Goal: Task Accomplishment & Management: Complete application form

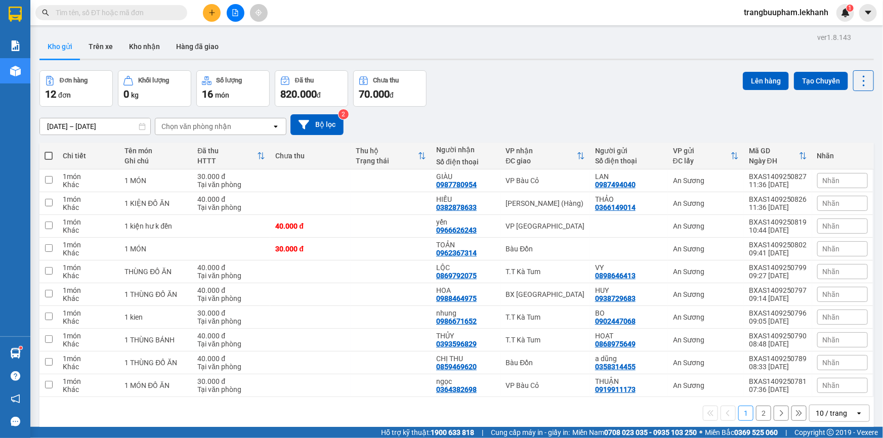
click at [133, 17] on input "text" at bounding box center [115, 12] width 119 height 11
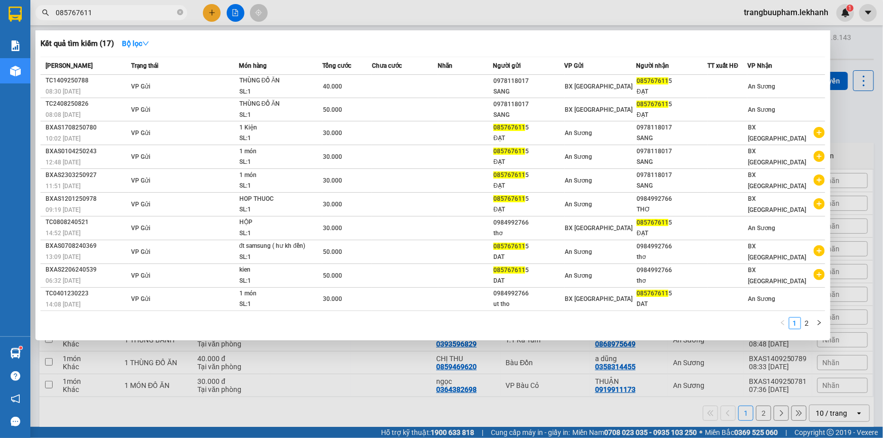
type input "0857676115"
click at [182, 11] on icon "close-circle" at bounding box center [180, 12] width 6 height 6
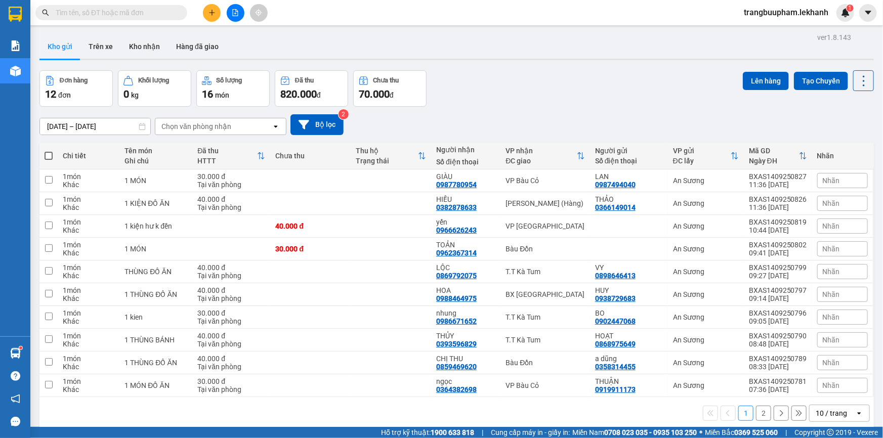
click at [102, 16] on input "text" at bounding box center [115, 12] width 119 height 11
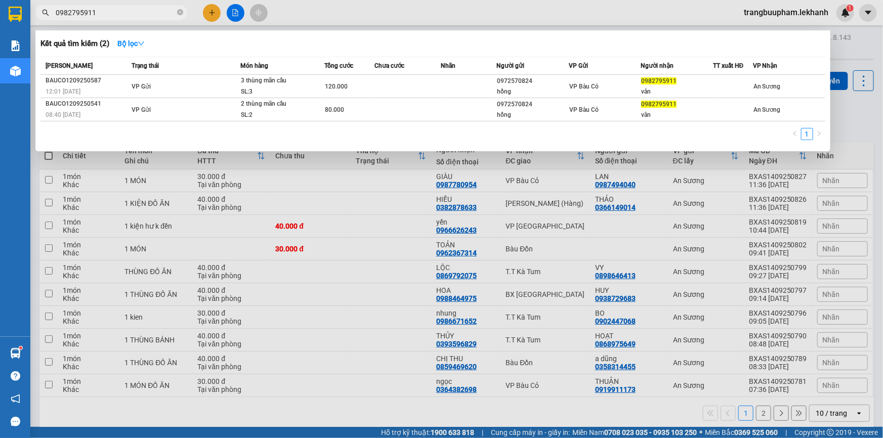
type input "0982795911"
click at [177, 16] on span "0982795911" at bounding box center [111, 12] width 152 height 15
click at [179, 12] on icon "close-circle" at bounding box center [180, 12] width 6 height 6
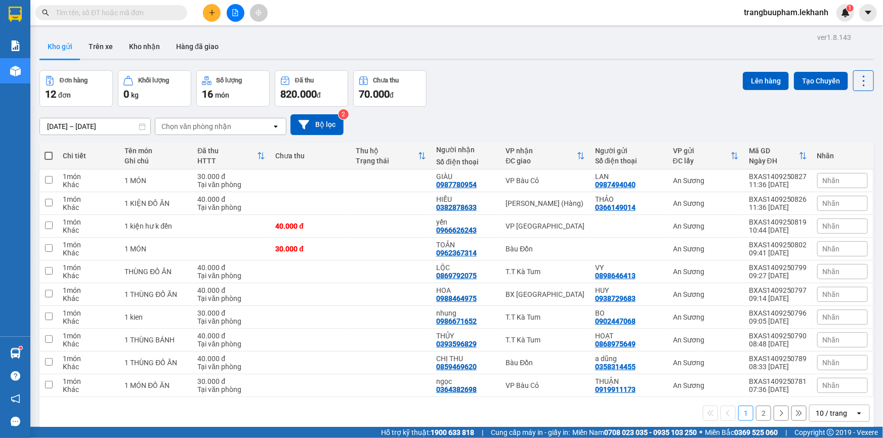
click at [209, 18] on button at bounding box center [212, 13] width 18 height 18
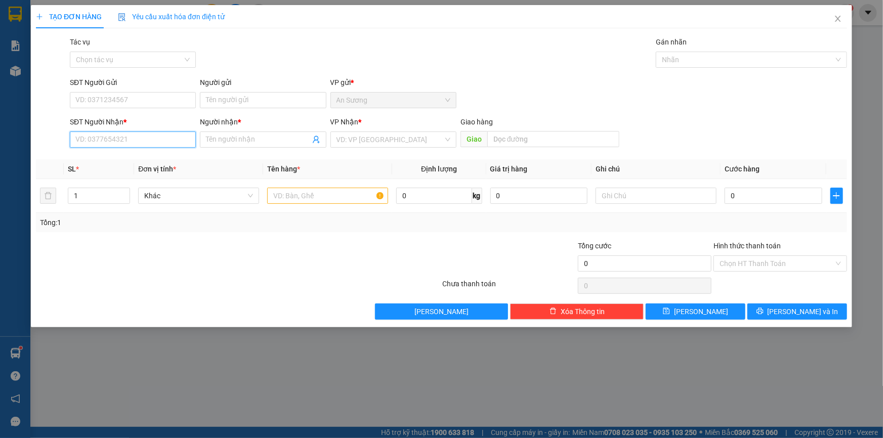
click at [116, 145] on input "SĐT Người Nhận *" at bounding box center [133, 140] width 126 height 16
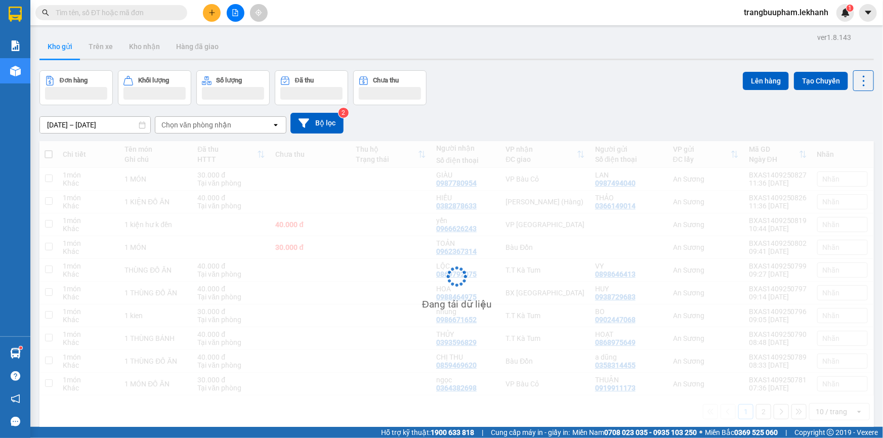
click at [107, 14] on input "text" at bounding box center [115, 12] width 119 height 11
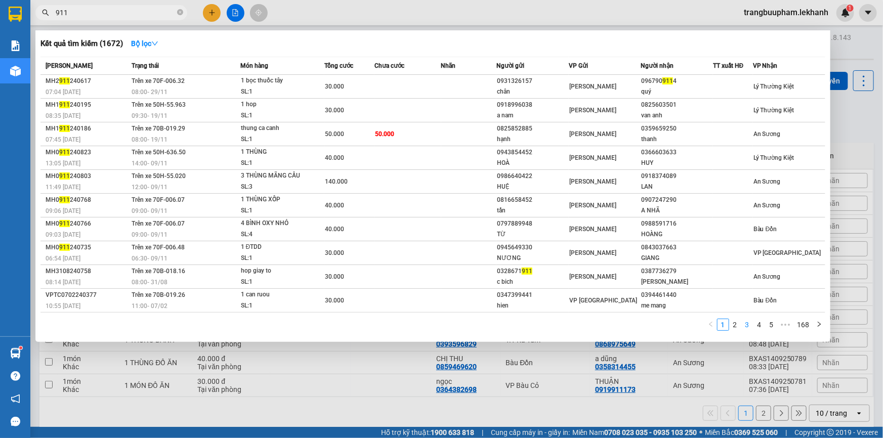
type input "911"
click at [742, 327] on li "3" at bounding box center [747, 325] width 12 height 12
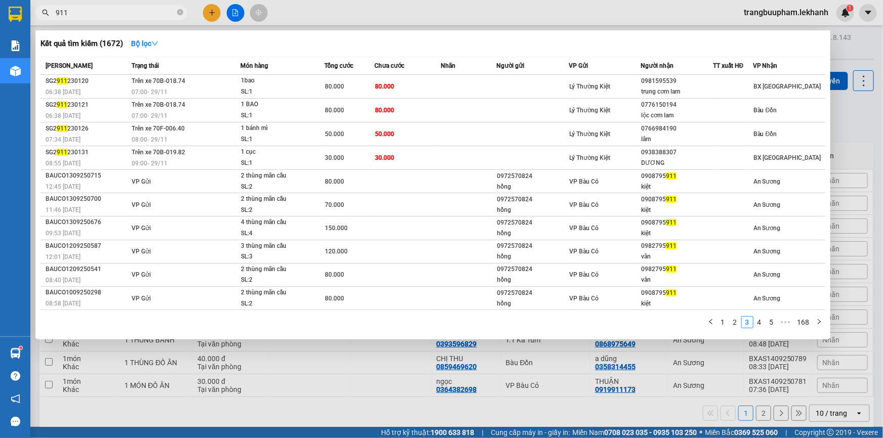
click at [210, 13] on div at bounding box center [441, 219] width 883 height 438
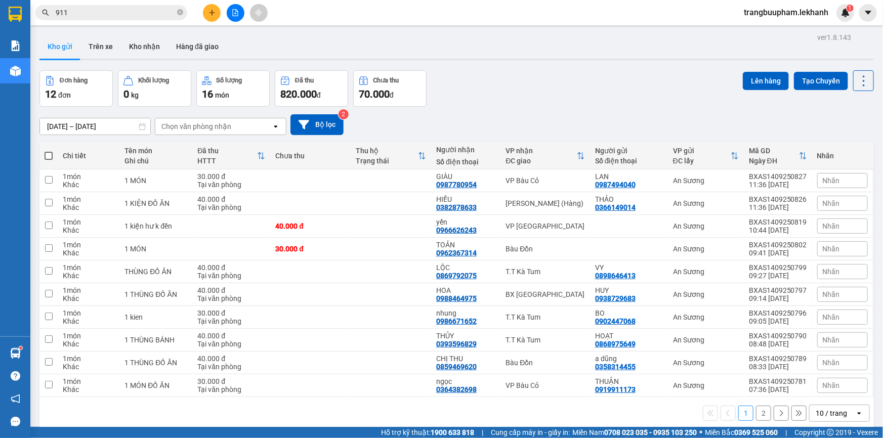
click at [213, 10] on icon "plus" at bounding box center [212, 12] width 7 height 7
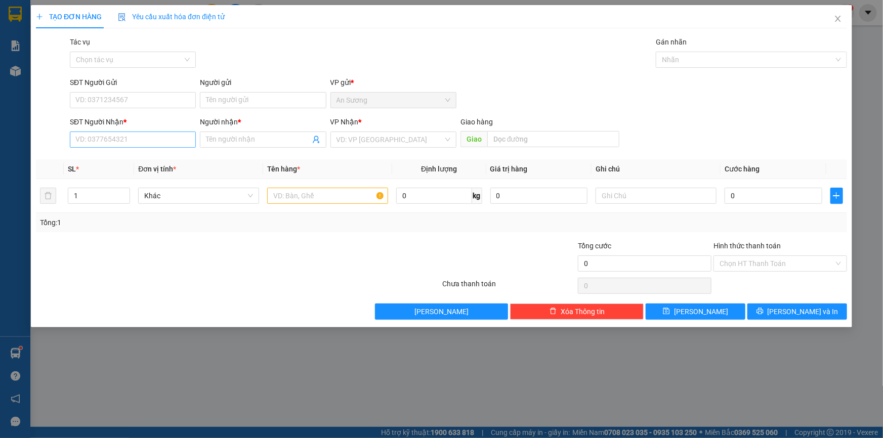
drag, startPoint x: 127, startPoint y: 147, endPoint x: 129, endPoint y: 140, distance: 7.2
click at [127, 147] on div "SĐT Người Nhận * VD: 0377654321" at bounding box center [133, 133] width 126 height 35
click at [132, 97] on input "SĐT Người Gửi" at bounding box center [133, 100] width 126 height 16
type input "0982795911"
click at [242, 104] on input "Người gửi" at bounding box center [263, 100] width 126 height 16
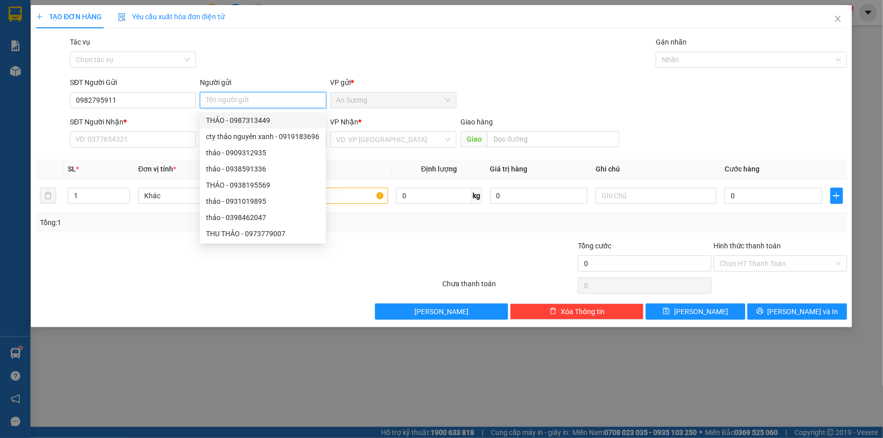
type input "B"
type input "VÂN"
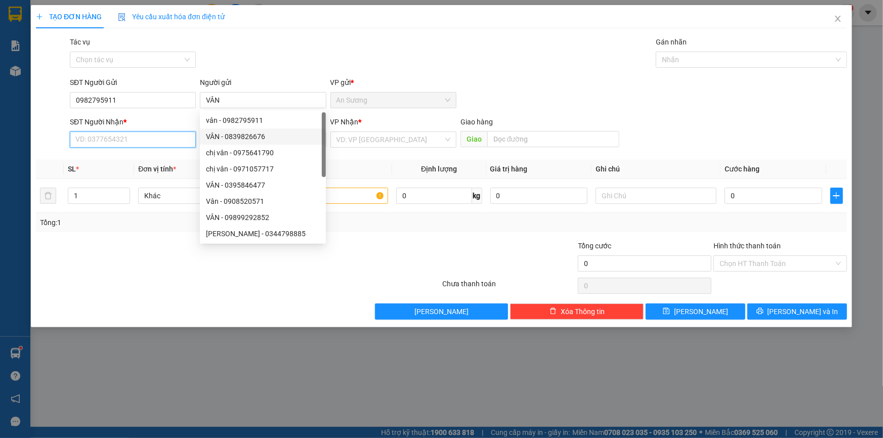
click at [129, 135] on input "SĐT Người Nhận *" at bounding box center [133, 140] width 126 height 16
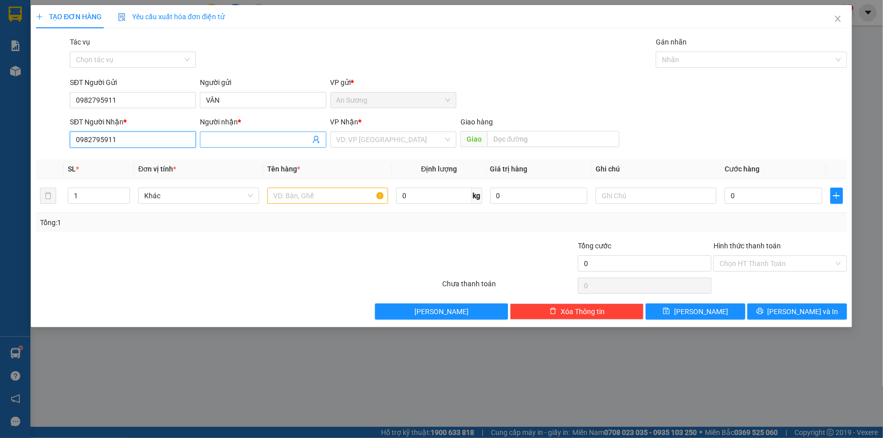
type input "0982795911"
click at [244, 142] on input "Người nhận *" at bounding box center [258, 139] width 104 height 11
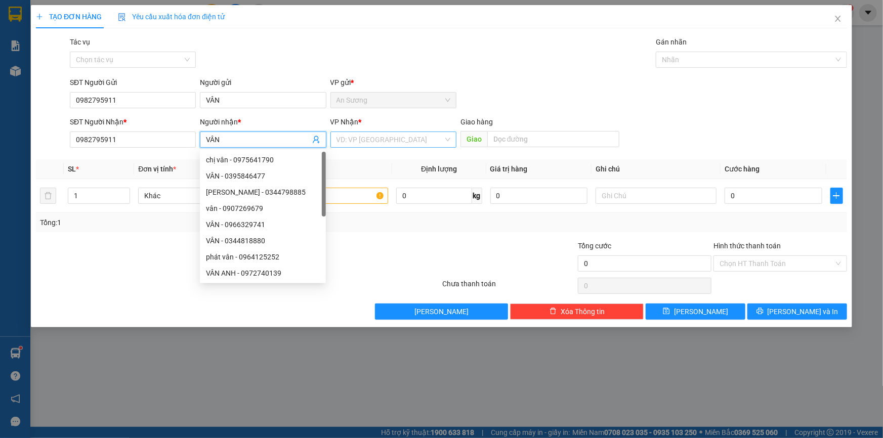
type input "VÂN"
drag, startPoint x: 404, startPoint y: 142, endPoint x: 405, endPoint y: 137, distance: 5.6
click at [404, 142] on input "search" at bounding box center [390, 139] width 107 height 15
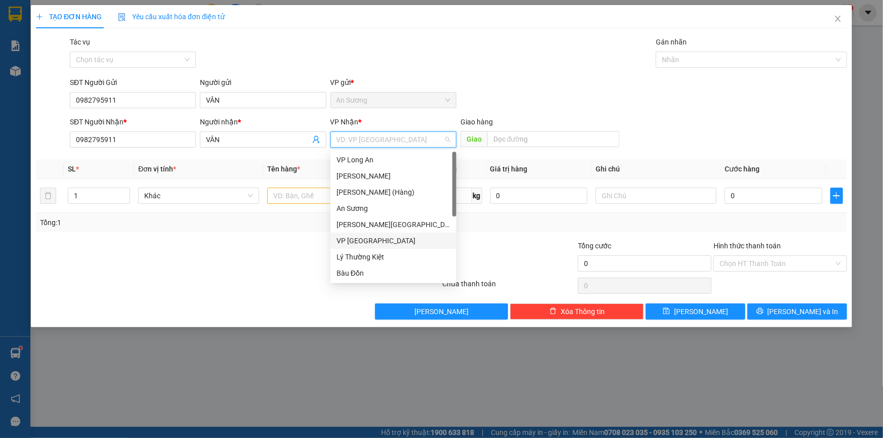
scroll to position [81, 0]
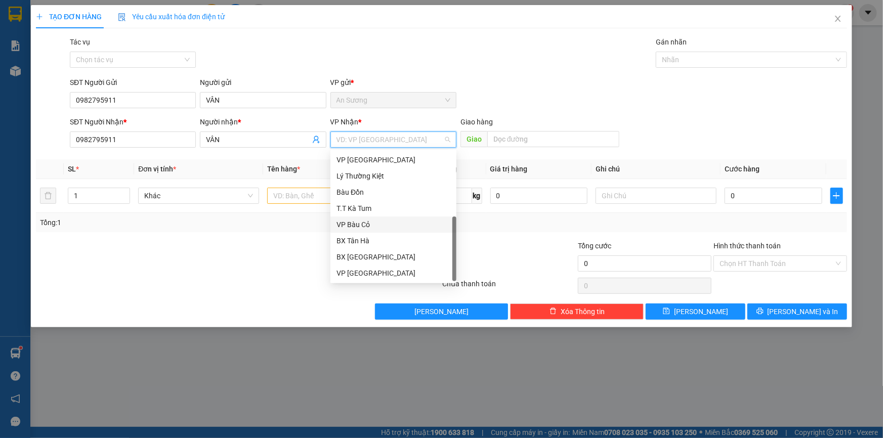
click at [370, 224] on div "VP Bàu Cỏ" at bounding box center [394, 224] width 114 height 11
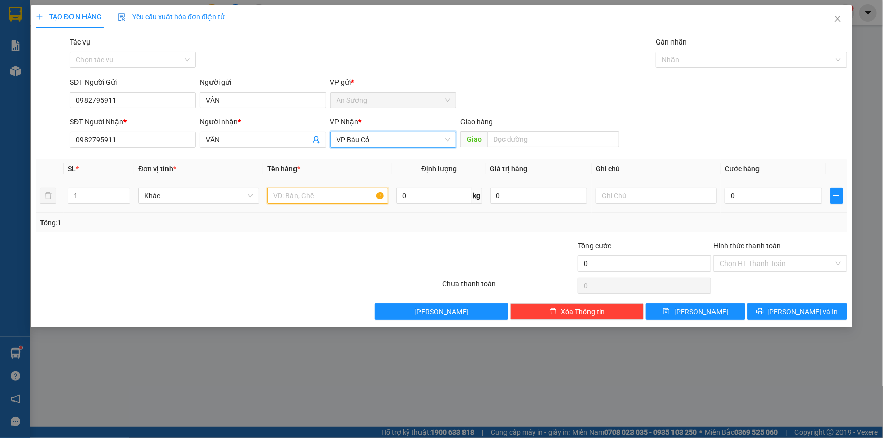
click at [305, 197] on input "text" at bounding box center [327, 196] width 121 height 16
click at [107, 197] on input "1" at bounding box center [98, 195] width 61 height 15
type input "13"
click at [300, 208] on td at bounding box center [327, 196] width 129 height 34
click at [302, 203] on input "text" at bounding box center [327, 196] width 121 height 16
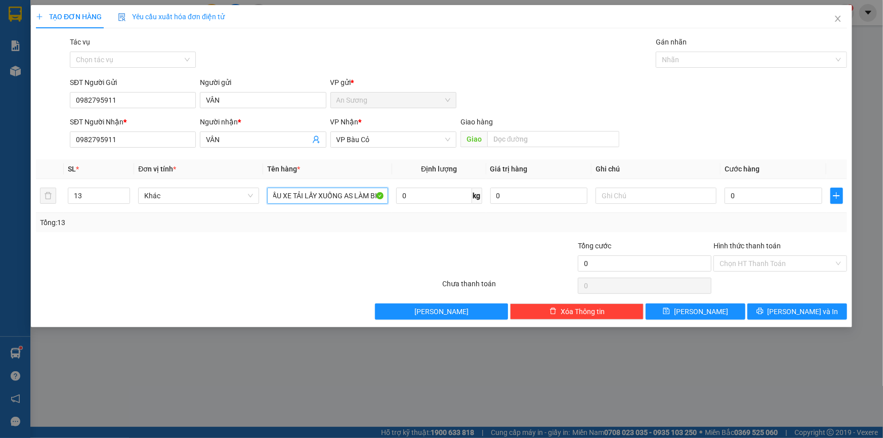
scroll to position [0, 66]
type input "13 THÙNG MÃNG CẦU XE TẢI LẤY XUỐNG AS LÀM BILL"
click at [750, 190] on input "0" at bounding box center [774, 196] width 98 height 16
type input "5"
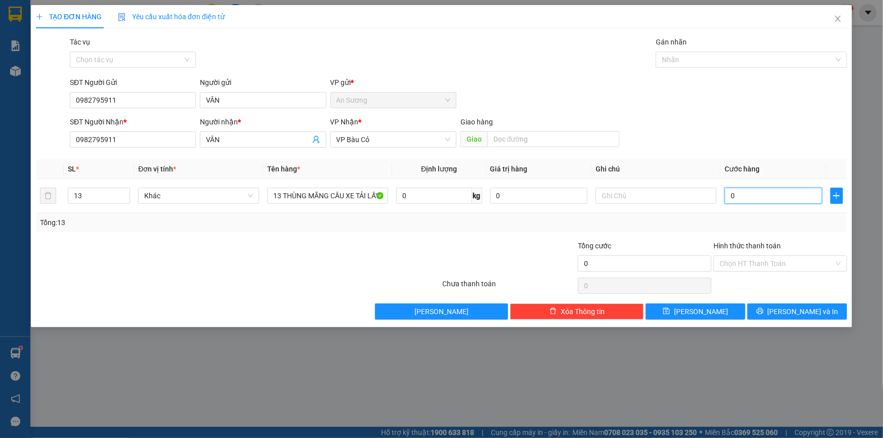
type input "5"
type input "52"
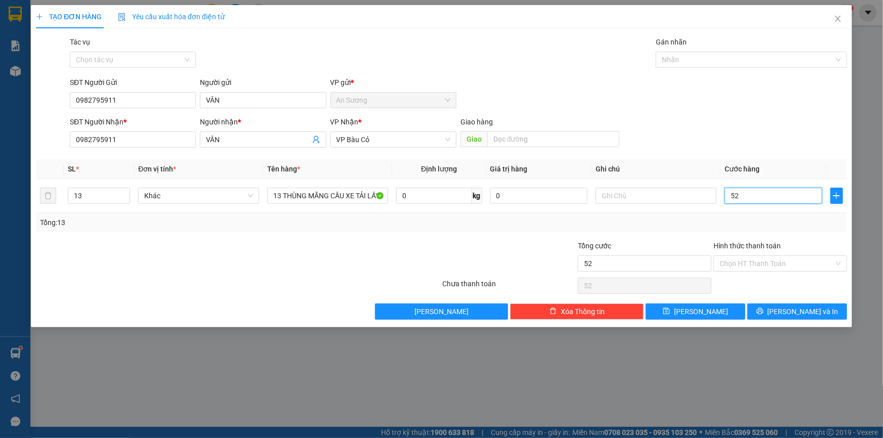
type input "520"
type input "520.000"
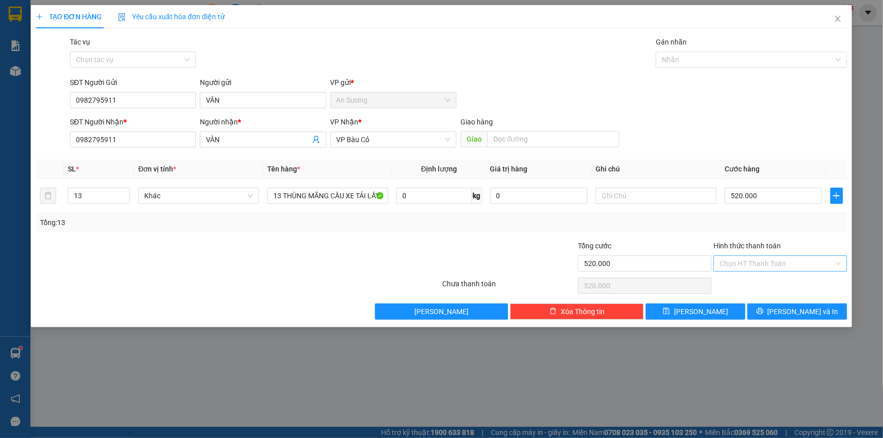
click at [773, 264] on input "Hình thức thanh toán" at bounding box center [777, 263] width 114 height 15
click at [744, 283] on div "Tại văn phòng" at bounding box center [780, 283] width 121 height 11
type input "0"
click at [764, 315] on span "printer" at bounding box center [760, 312] width 7 height 8
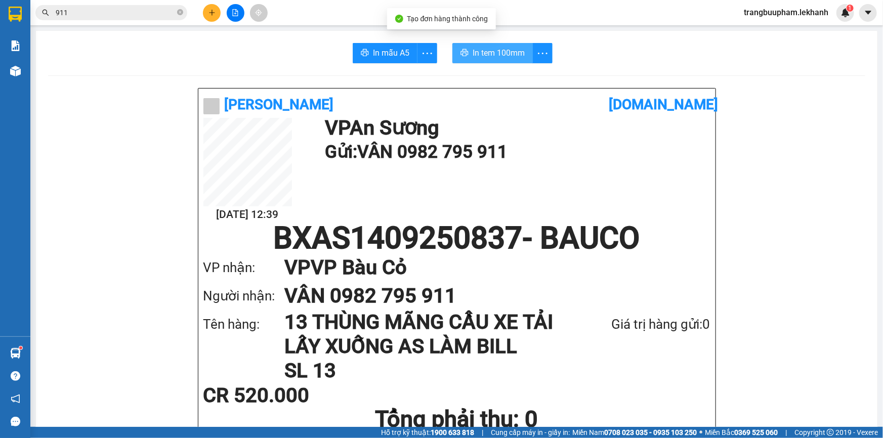
click at [484, 59] on button "In tem 100mm" at bounding box center [492, 53] width 80 height 20
click at [214, 12] on icon "plus" at bounding box center [212, 12] width 7 height 7
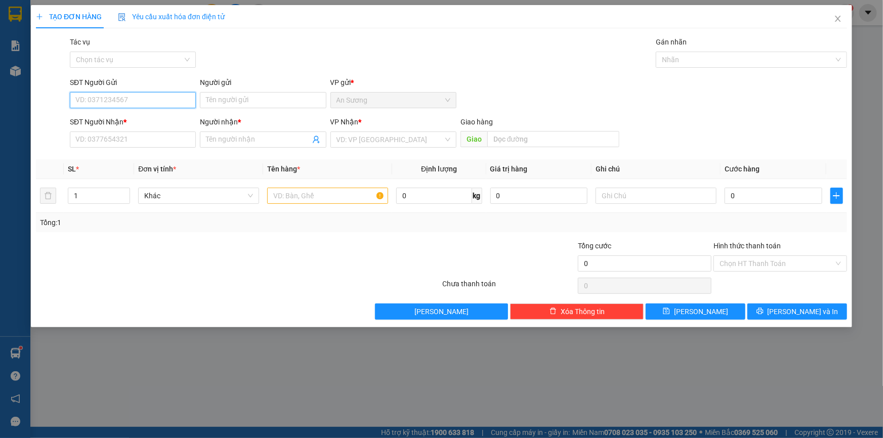
type input "5"
click at [138, 124] on div "0964292532 - bin" at bounding box center [133, 120] width 114 height 11
type input "0964292532"
type input "bin"
type input "0366887654"
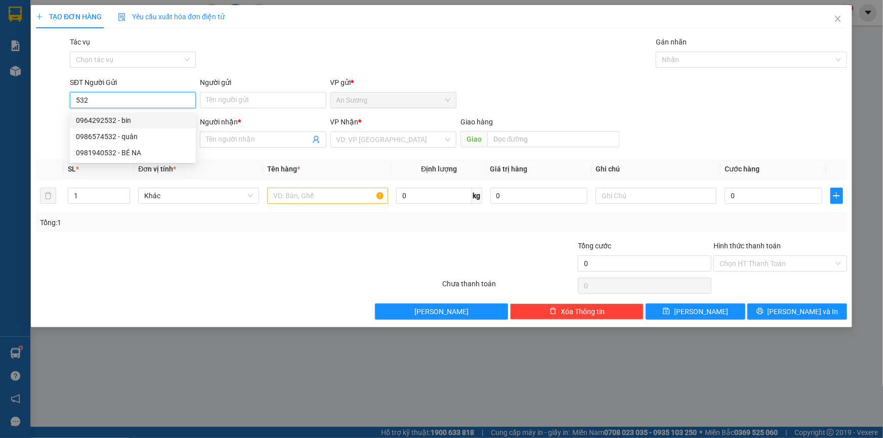
type input "Bà Ngoại"
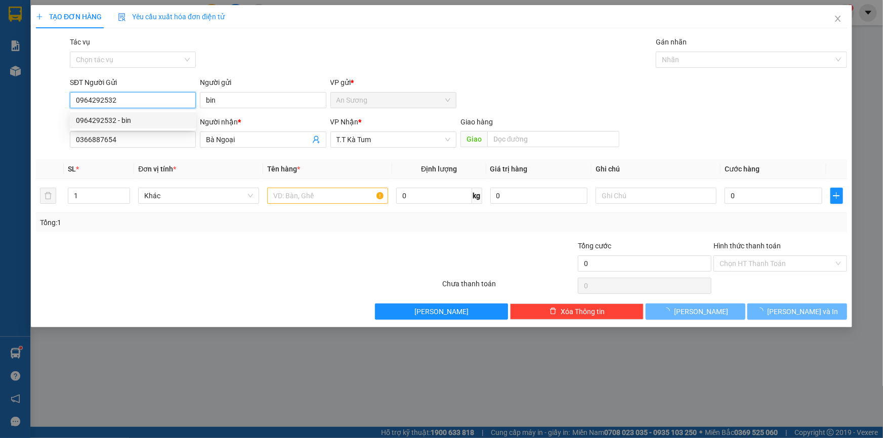
type input "30.000"
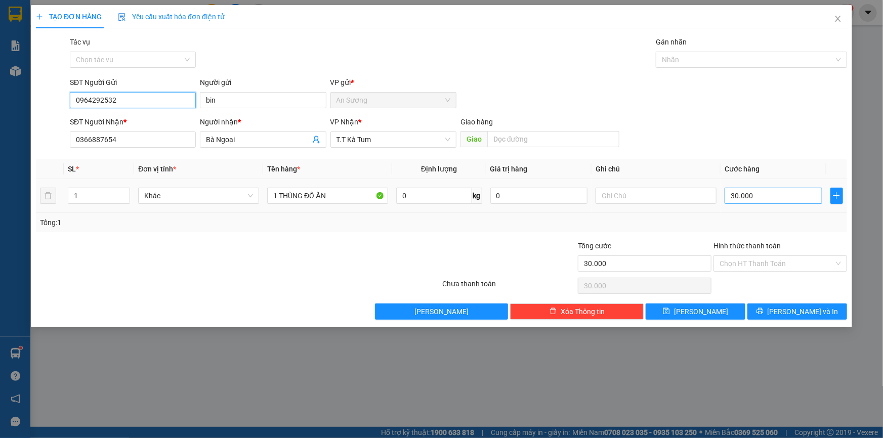
type input "0964292532"
click at [779, 194] on input "30.000" at bounding box center [774, 196] width 98 height 16
type input "4"
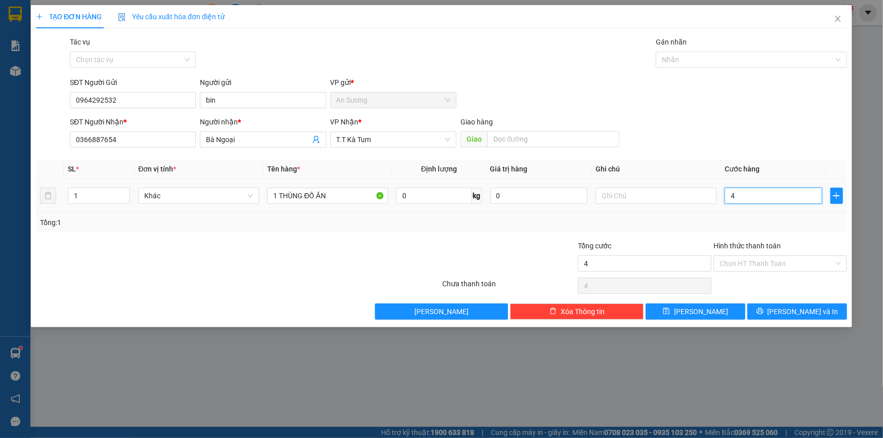
type input "40"
type input "40.000"
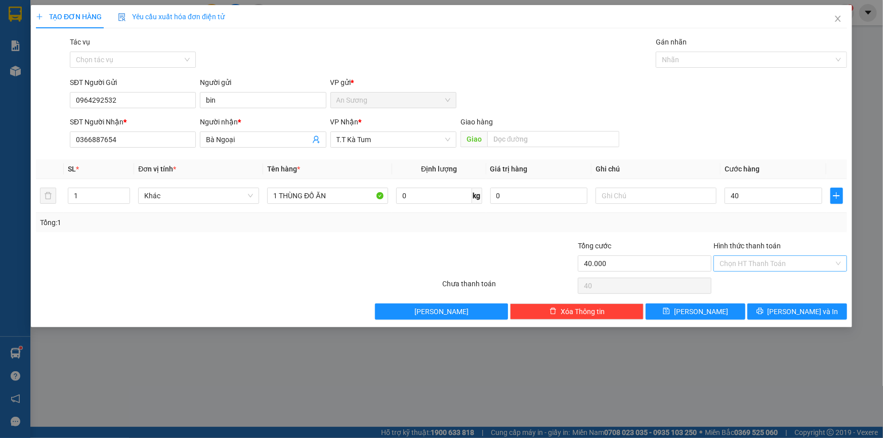
type input "40.000"
click at [762, 263] on input "Hình thức thanh toán" at bounding box center [777, 263] width 114 height 15
click at [772, 288] on div "Tại văn phòng" at bounding box center [780, 283] width 121 height 11
type input "0"
click at [800, 315] on span "[PERSON_NAME] và In" at bounding box center [803, 311] width 71 height 11
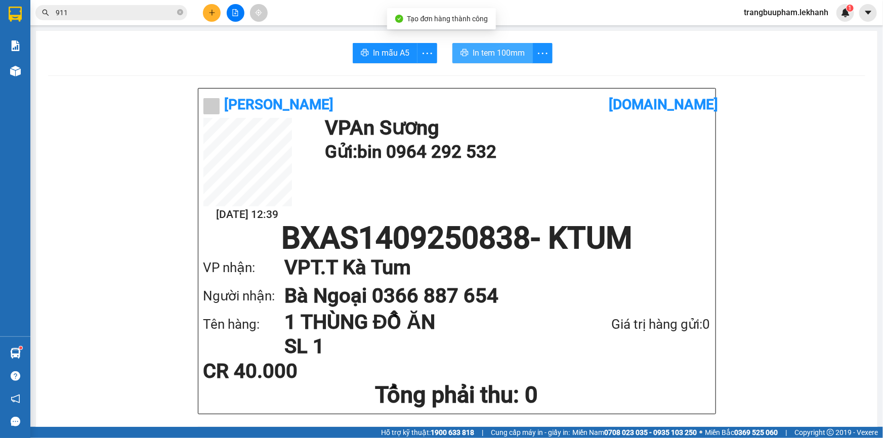
click at [475, 54] on span "In tem 100mm" at bounding box center [499, 53] width 52 height 13
click at [211, 21] on div "Kết quả tìm kiếm ( 1672 ) Bộ lọc Mã ĐH Trạng thái Món hàng Tổng cước Chưa cước …" at bounding box center [441, 12] width 883 height 25
click at [213, 14] on icon "plus" at bounding box center [212, 12] width 7 height 7
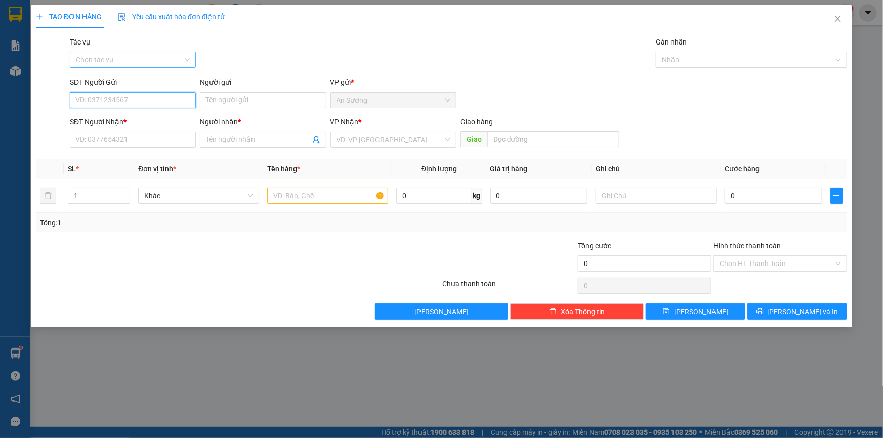
drag, startPoint x: 95, startPoint y: 104, endPoint x: 103, endPoint y: 60, distance: 44.8
click at [94, 101] on input "SĐT Người Gửi" at bounding box center [133, 100] width 126 height 16
type input "0988484545"
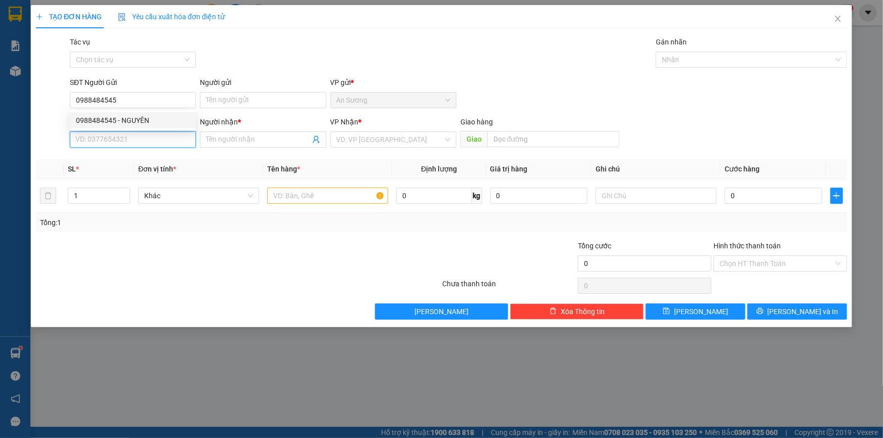
click at [130, 145] on input "SĐT Người Nhận *" at bounding box center [133, 140] width 126 height 16
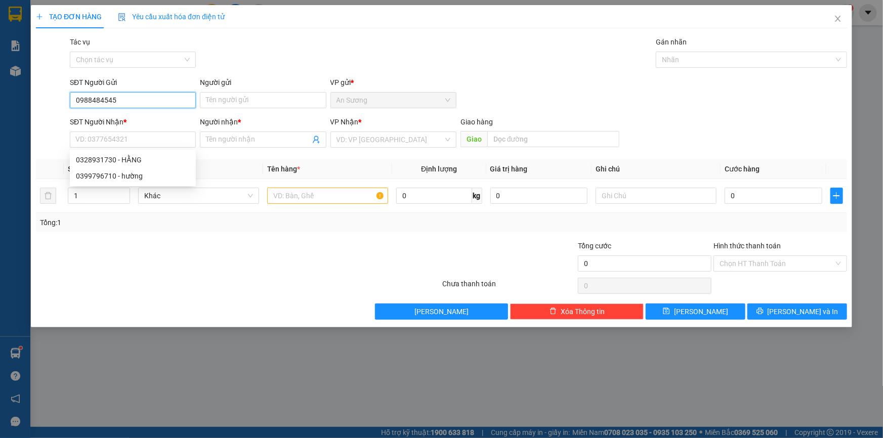
click at [141, 96] on input "0988484545" at bounding box center [133, 100] width 126 height 16
click at [134, 121] on div "0988484545 - NGUYÊN" at bounding box center [133, 120] width 114 height 11
type input "NGUYÊN"
type input "0328931730"
type input "HẰNG"
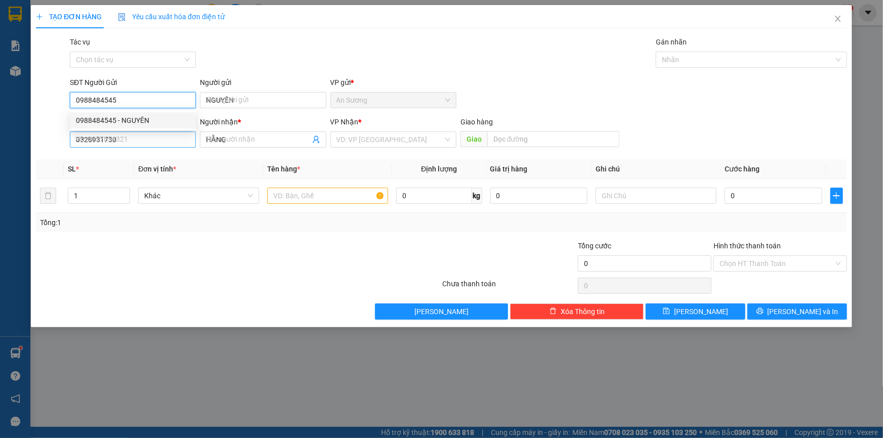
type input "30.000"
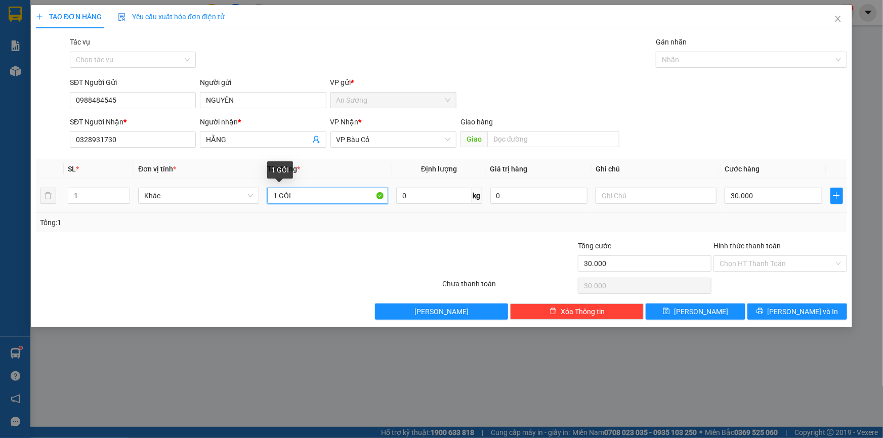
drag, startPoint x: 296, startPoint y: 200, endPoint x: 198, endPoint y: 167, distance: 103.1
click at [196, 210] on tr "1 Khác 1 GÓI 0 kg 0 30.000" at bounding box center [441, 196] width 811 height 34
type input "1 BỊCH"
click at [803, 317] on button "[PERSON_NAME] và In" at bounding box center [798, 312] width 100 height 16
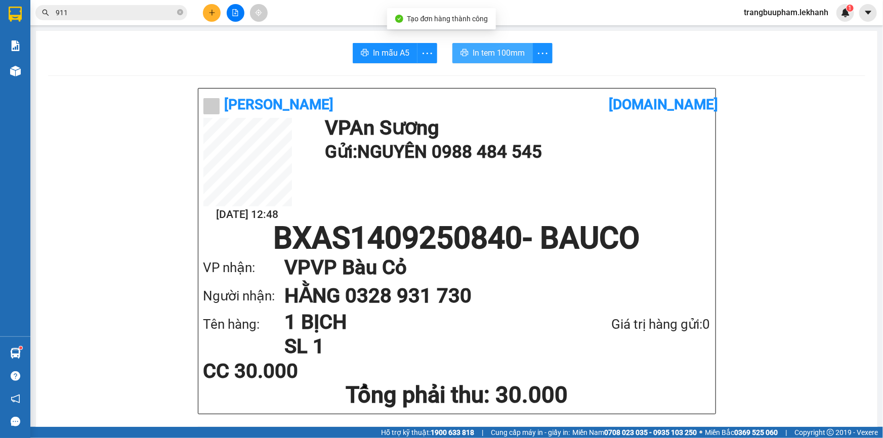
click at [500, 54] on span "In tem 100mm" at bounding box center [499, 53] width 52 height 13
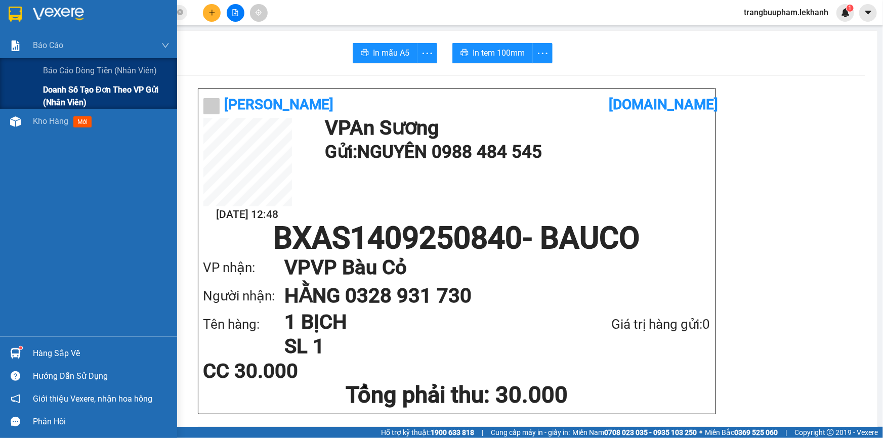
click at [56, 66] on div "Báo cáo Báo cáo dòng tiền (nhân viên) Doanh số tạo đơn theo VP gửi (nhân viên)" at bounding box center [88, 71] width 177 height 76
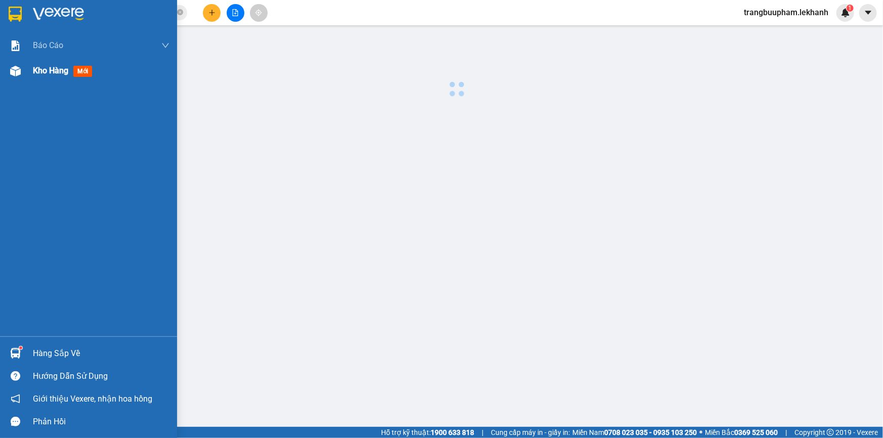
click at [57, 71] on span "Kho hàng" at bounding box center [50, 71] width 35 height 10
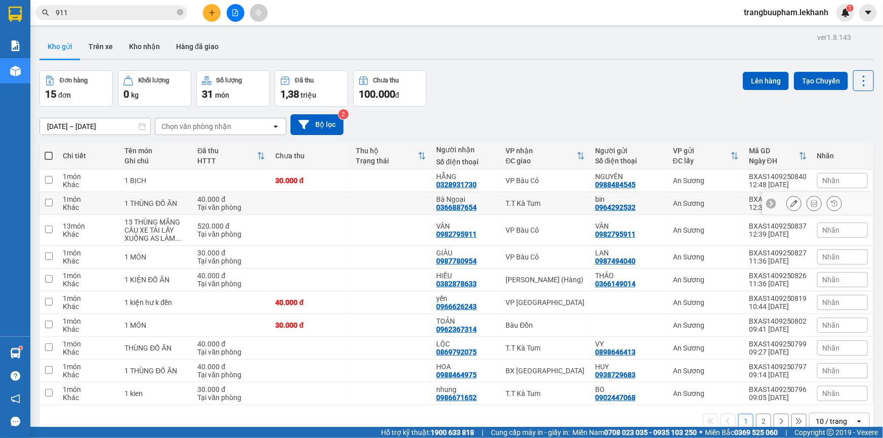
drag, startPoint x: 369, startPoint y: 182, endPoint x: 383, endPoint y: 179, distance: 13.5
click at [369, 182] on td at bounding box center [391, 181] width 80 height 23
checkbox input "true"
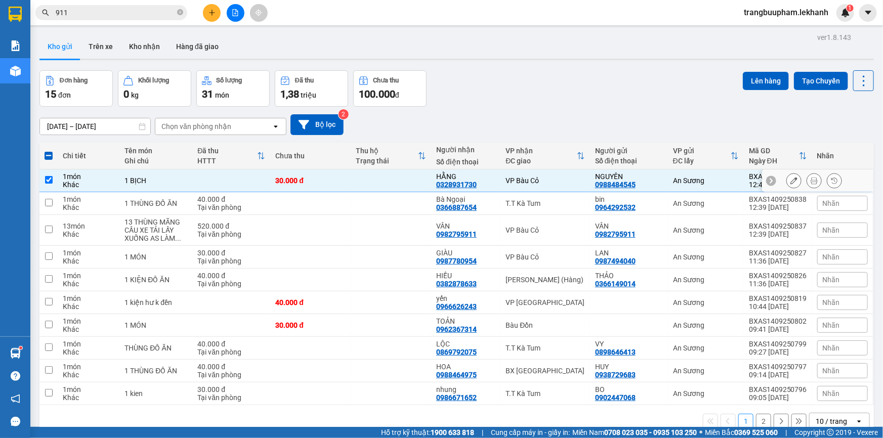
click at [788, 184] on button at bounding box center [794, 181] width 14 height 18
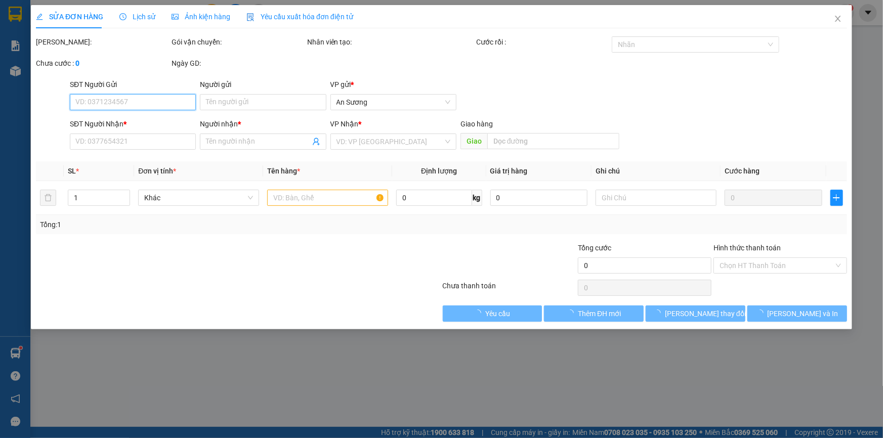
type input "0988484545"
type input "NGUYÊN"
type input "0328931730"
type input "HẰNG"
type input "30.000"
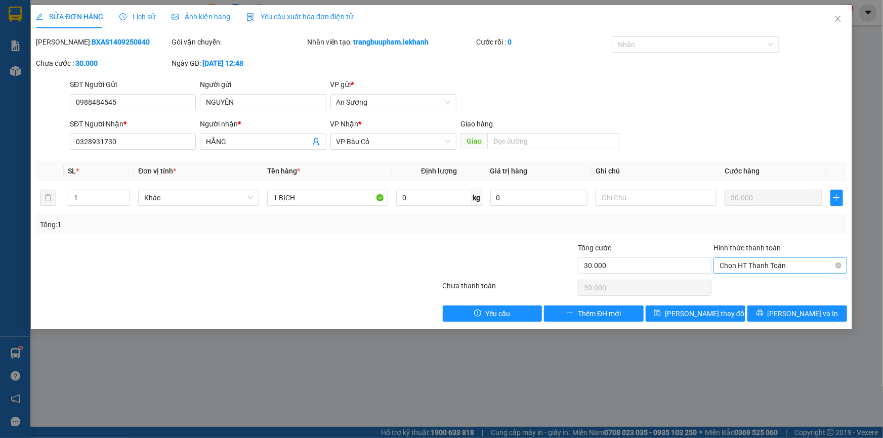
click at [770, 263] on span "Chọn HT Thanh Toán" at bounding box center [780, 265] width 121 height 15
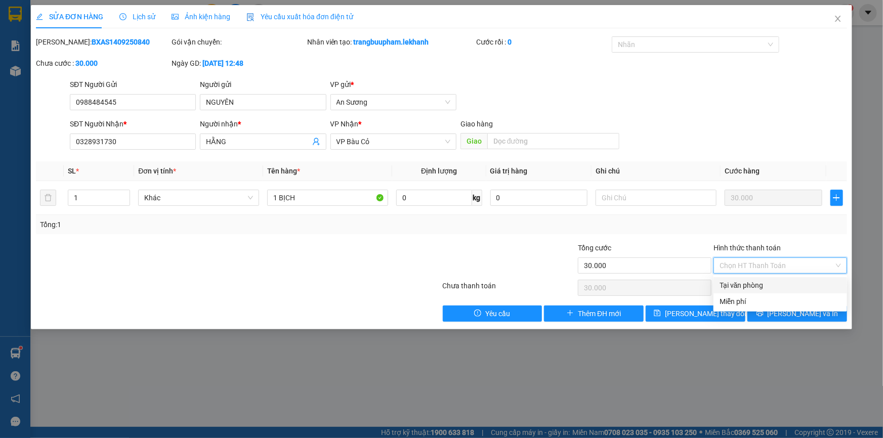
click at [776, 288] on div "Tại văn phòng" at bounding box center [780, 285] width 121 height 11
type input "0"
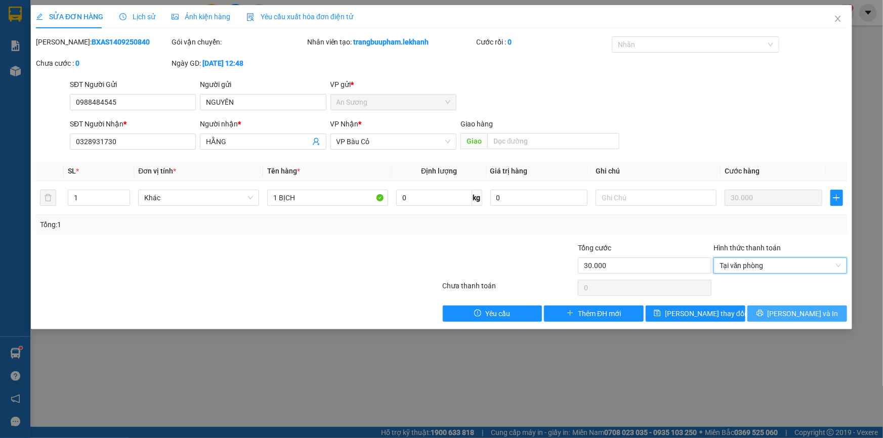
click at [795, 314] on span "[PERSON_NAME] và In" at bounding box center [803, 313] width 71 height 11
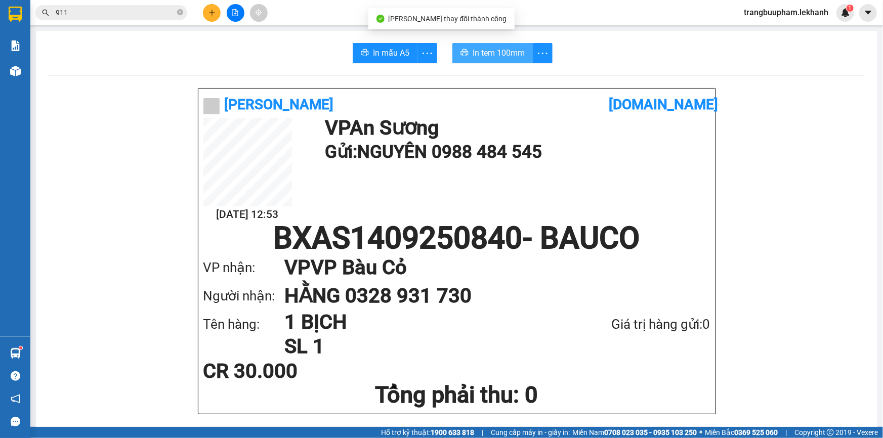
click at [515, 53] on span "In tem 100mm" at bounding box center [499, 53] width 52 height 13
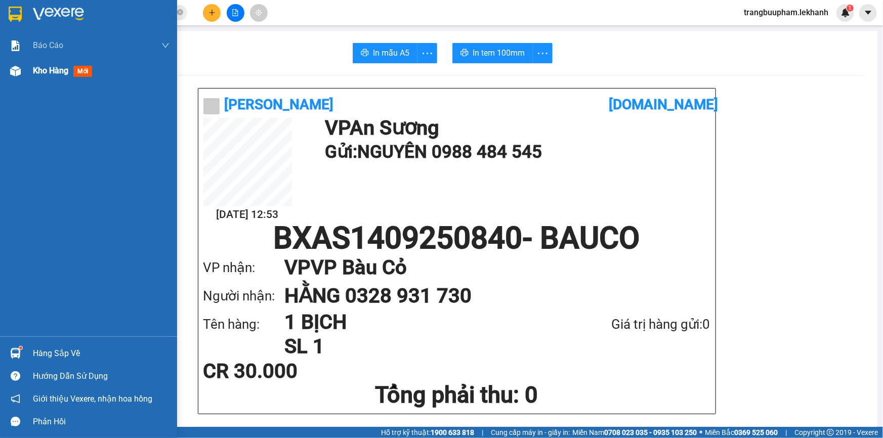
click at [51, 75] on span "Kho hàng" at bounding box center [50, 71] width 35 height 10
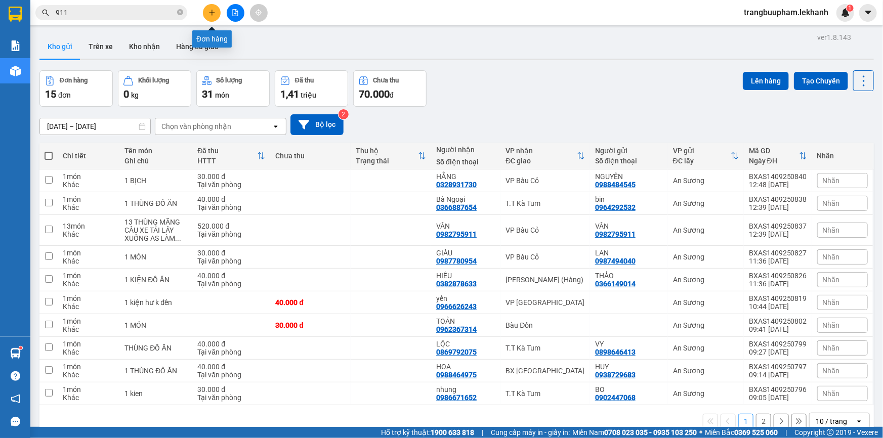
click at [212, 15] on icon "plus" at bounding box center [212, 13] width 1 height 6
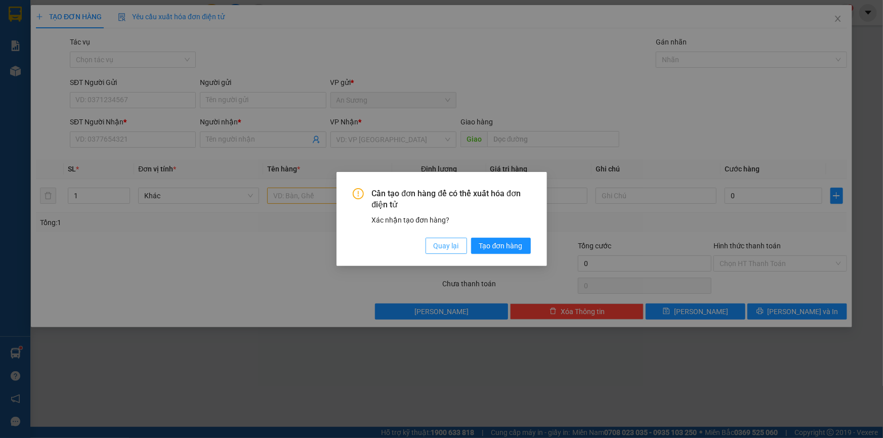
click at [449, 243] on span "Quay lại" at bounding box center [446, 245] width 25 height 11
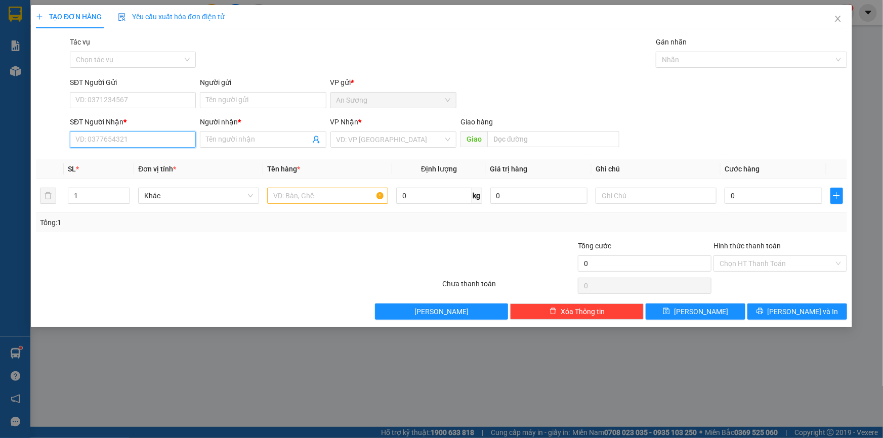
click at [143, 137] on input "SĐT Người Nhận *" at bounding box center [133, 140] width 126 height 16
click at [111, 193] on div "0986917818 - cháo việt soup" at bounding box center [133, 192] width 114 height 11
type input "0986917818"
type input "cháo việt soup"
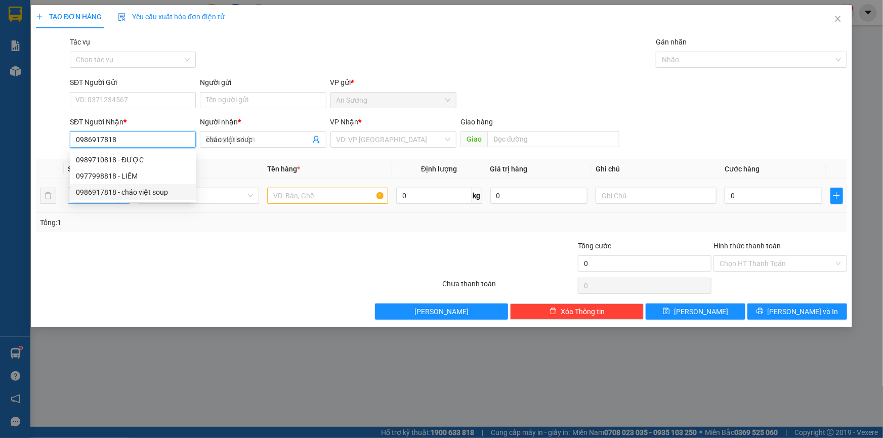
type input "80.000"
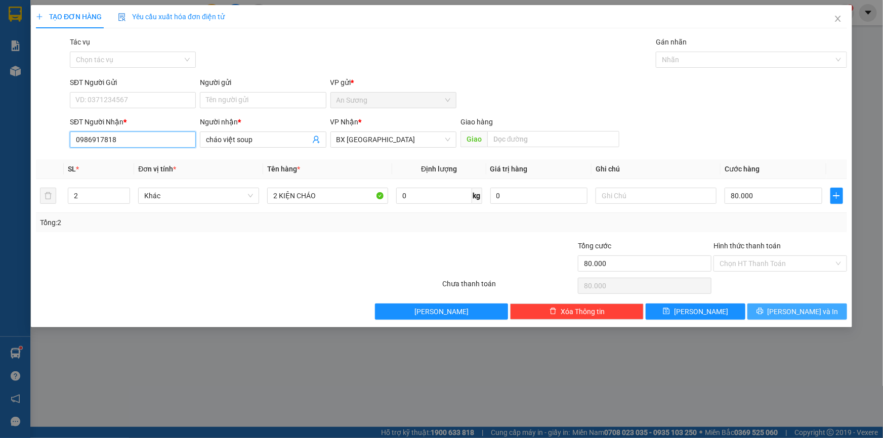
type input "0986917818"
click at [820, 319] on button "[PERSON_NAME] và In" at bounding box center [798, 312] width 100 height 16
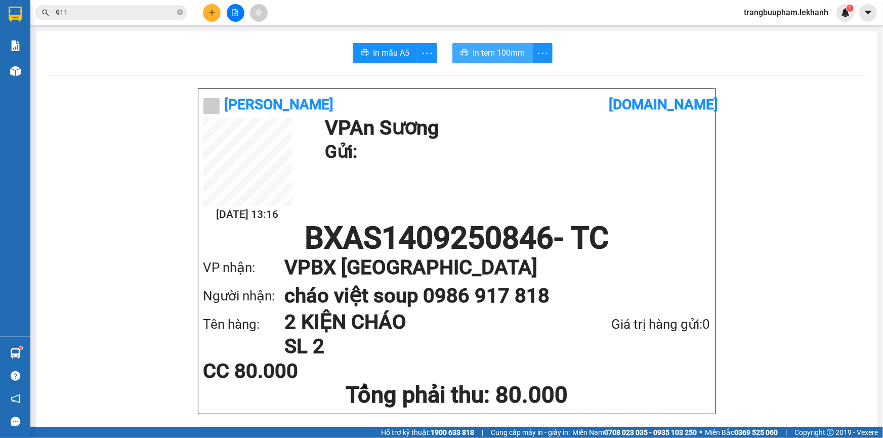
click at [505, 49] on span "In tem 100mm" at bounding box center [499, 53] width 52 height 13
click at [215, 16] on icon "plus" at bounding box center [212, 12] width 7 height 7
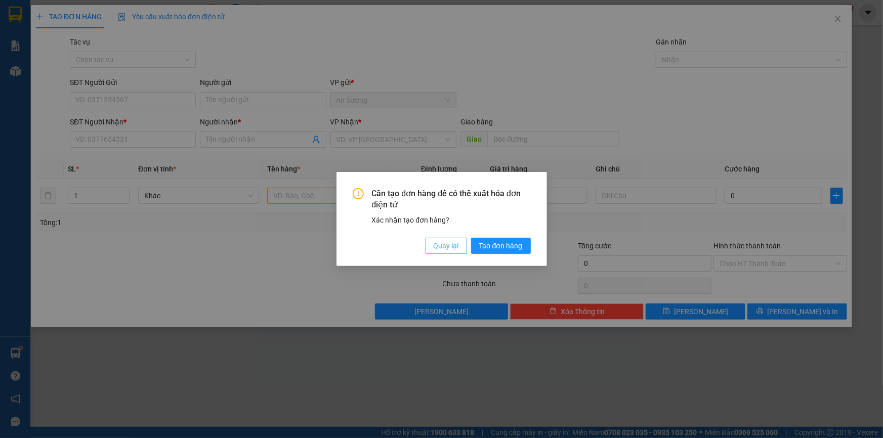
click at [453, 245] on span "Quay lại" at bounding box center [446, 245] width 25 height 11
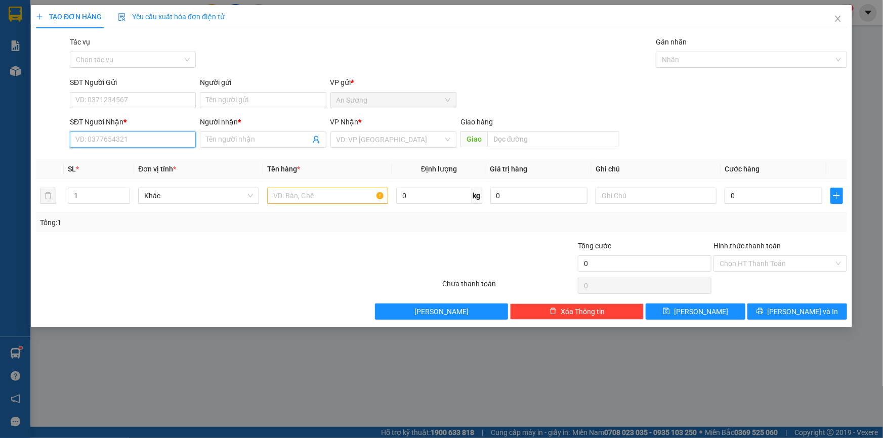
click at [128, 141] on input "SĐT Người Nhận *" at bounding box center [133, 140] width 126 height 16
click at [133, 160] on div "0354061907 - CHI" at bounding box center [133, 159] width 114 height 11
type input "0354061907"
type input "CHI"
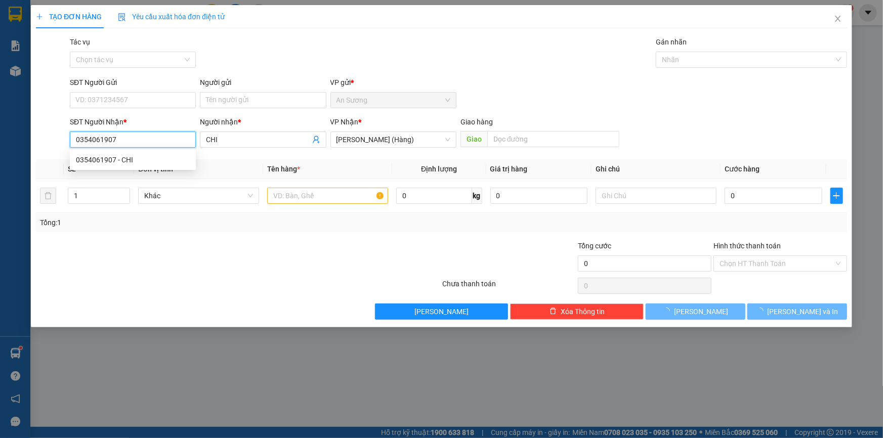
type input "30.000"
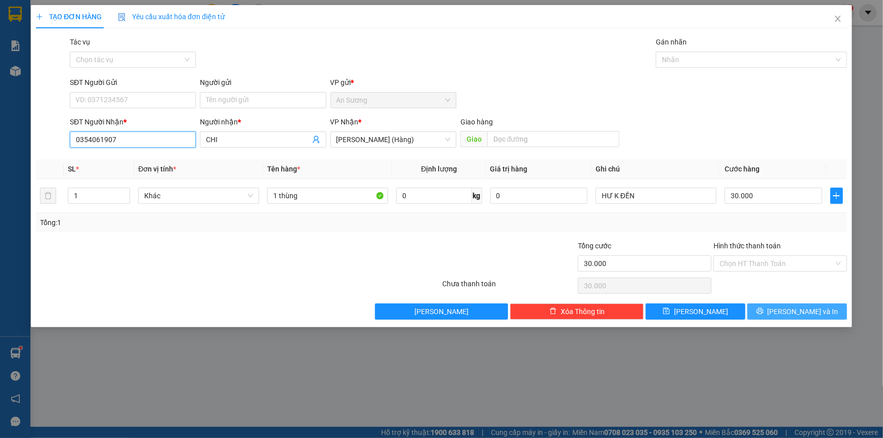
type input "0354061907"
click at [806, 314] on span "[PERSON_NAME] và In" at bounding box center [803, 311] width 71 height 11
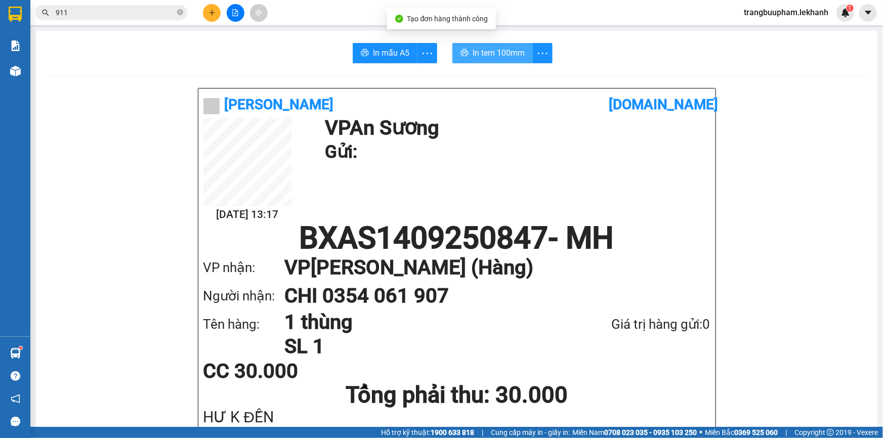
click at [516, 49] on span "In tem 100mm" at bounding box center [499, 53] width 52 height 13
